Goal: Task Accomplishment & Management: Use online tool/utility

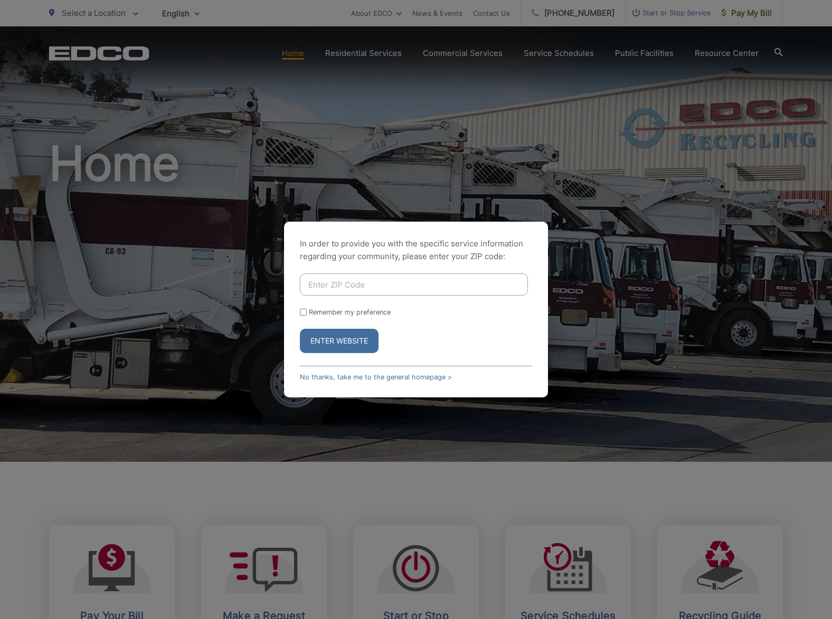
click at [343, 291] on input "Enter ZIP Code" at bounding box center [414, 284] width 228 height 22
type input "92069"
click at [322, 341] on button "Enter Website" at bounding box center [339, 341] width 79 height 24
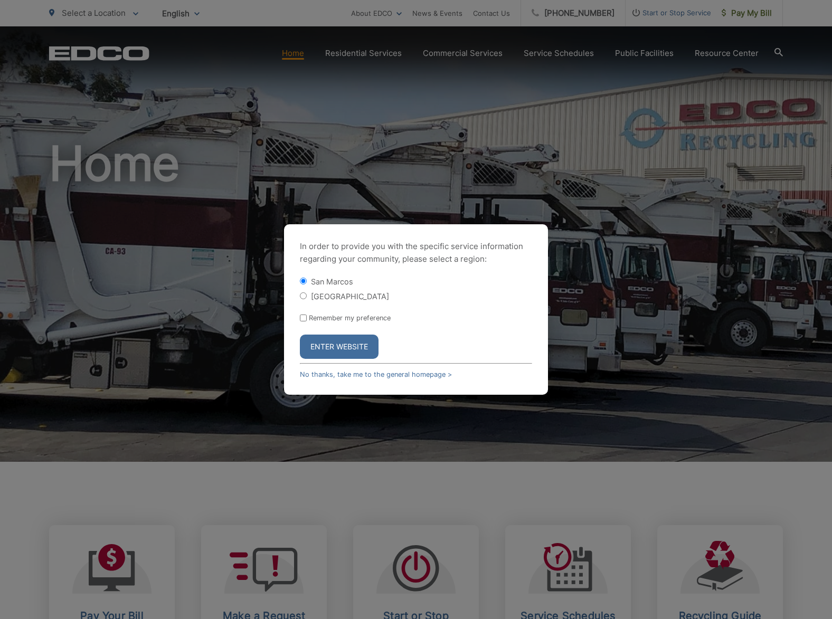
click at [322, 341] on button "Enter Website" at bounding box center [339, 347] width 79 height 24
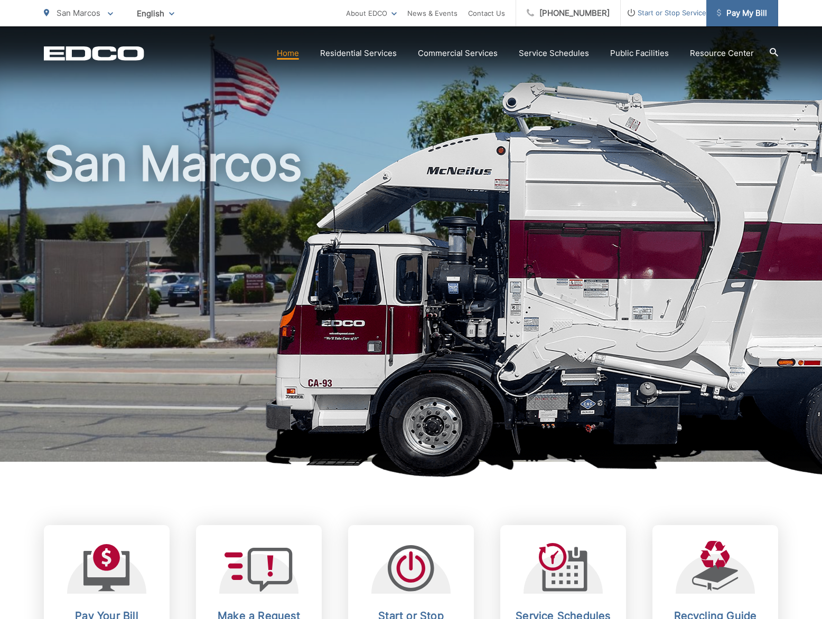
click at [733, 11] on span "Pay My Bill" at bounding box center [741, 13] width 50 height 13
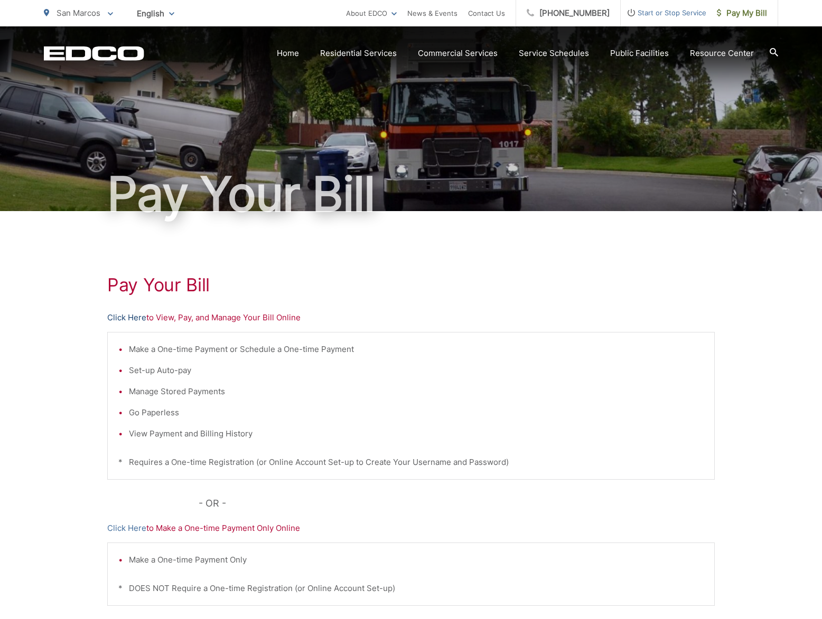
click at [127, 315] on link "Click Here" at bounding box center [126, 318] width 39 height 13
